Goal: Transaction & Acquisition: Register for event/course

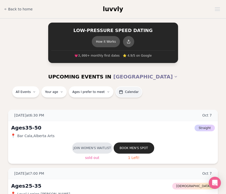
click at [125, 93] on span "Calendar" at bounding box center [132, 92] width 14 height 4
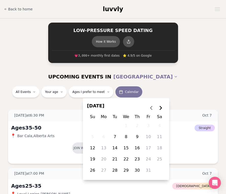
click at [160, 109] on polygon "Go to the Next Month" at bounding box center [161, 108] width 3 height 4
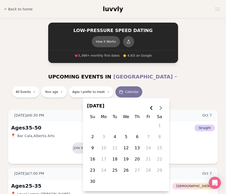
click at [94, 138] on button "2" at bounding box center [92, 136] width 9 height 9
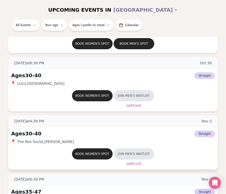
scroll to position [1605, 0]
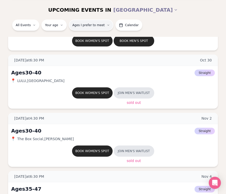
click at [94, 27] on button "Ages I prefer to meet" at bounding box center [91, 24] width 45 height 11
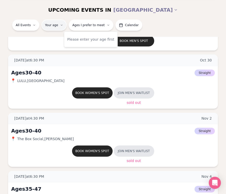
click at [52, 26] on html "Back to home luvvly LOW-PRESSURE SPEED DATING How it Works 💗 3,000 + monthly fi…" at bounding box center [113, 32] width 226 height 3274
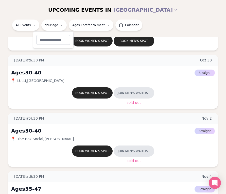
type input "**"
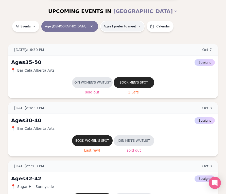
click at [104, 28] on span "Ages I prefer to meet" at bounding box center [120, 26] width 32 height 4
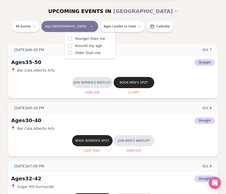
click at [82, 46] on span "Around my age" at bounding box center [88, 45] width 27 height 5
click at [72, 46] on button "Around my age" at bounding box center [70, 46] width 4 height 4
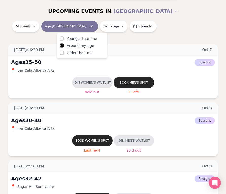
click at [82, 52] on span "Older than me" at bounding box center [80, 52] width 26 height 5
click at [64, 52] on button "Older than me" at bounding box center [62, 53] width 4 height 4
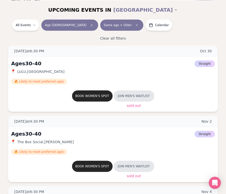
scroll to position [1727, 0]
